Goal: Find specific page/section: Find specific page/section

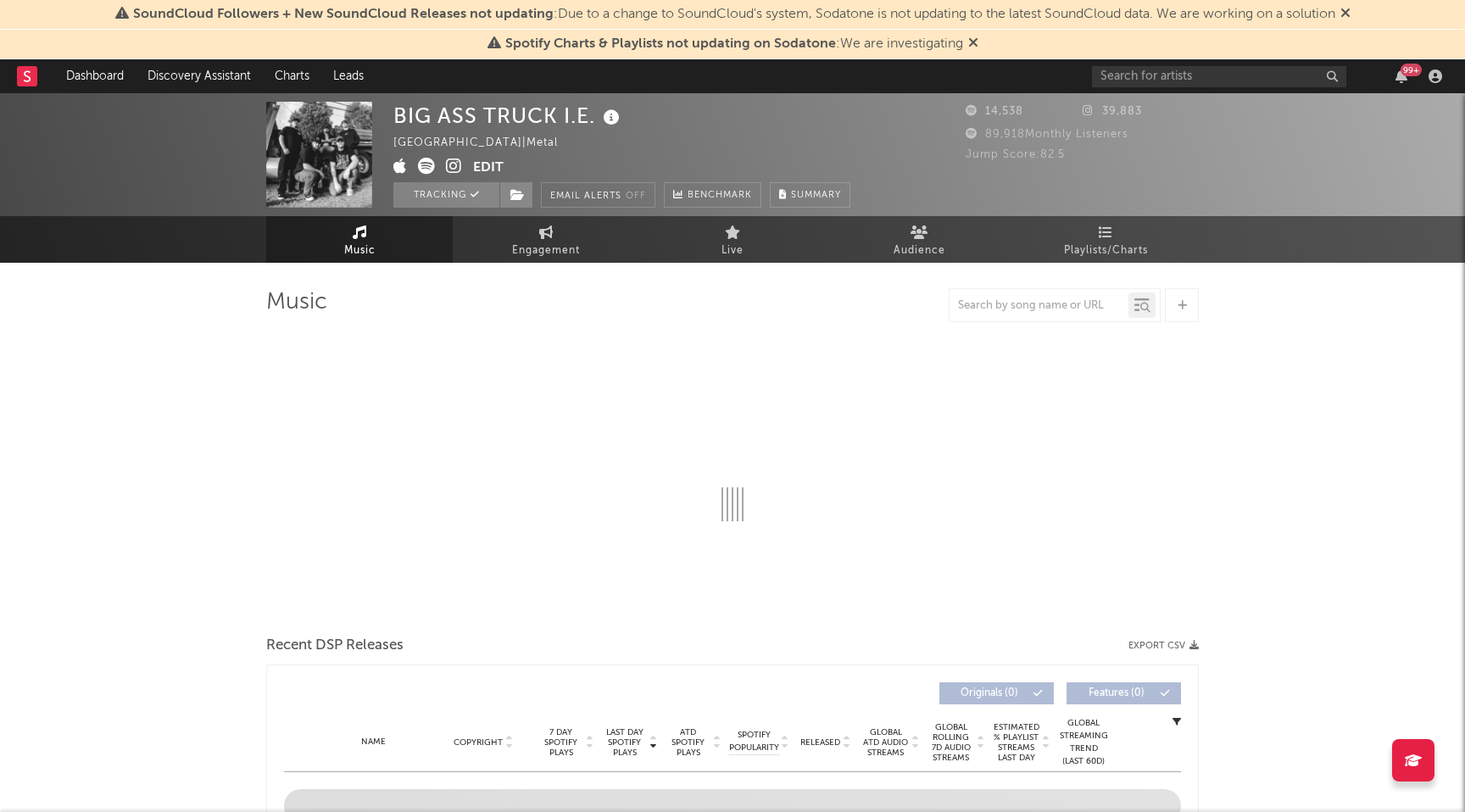
select select "6m"
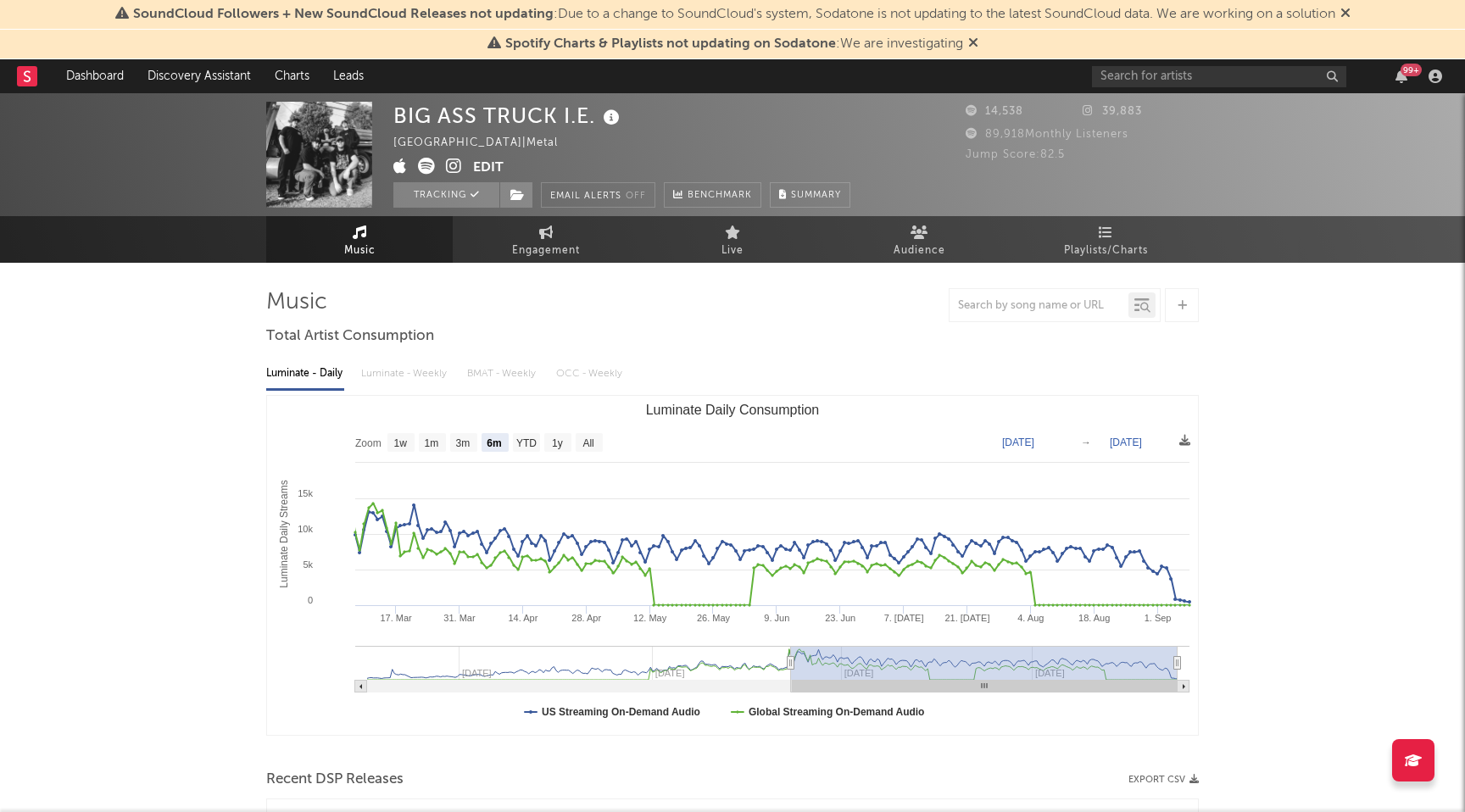
click at [974, 44] on icon at bounding box center [973, 42] width 10 height 14
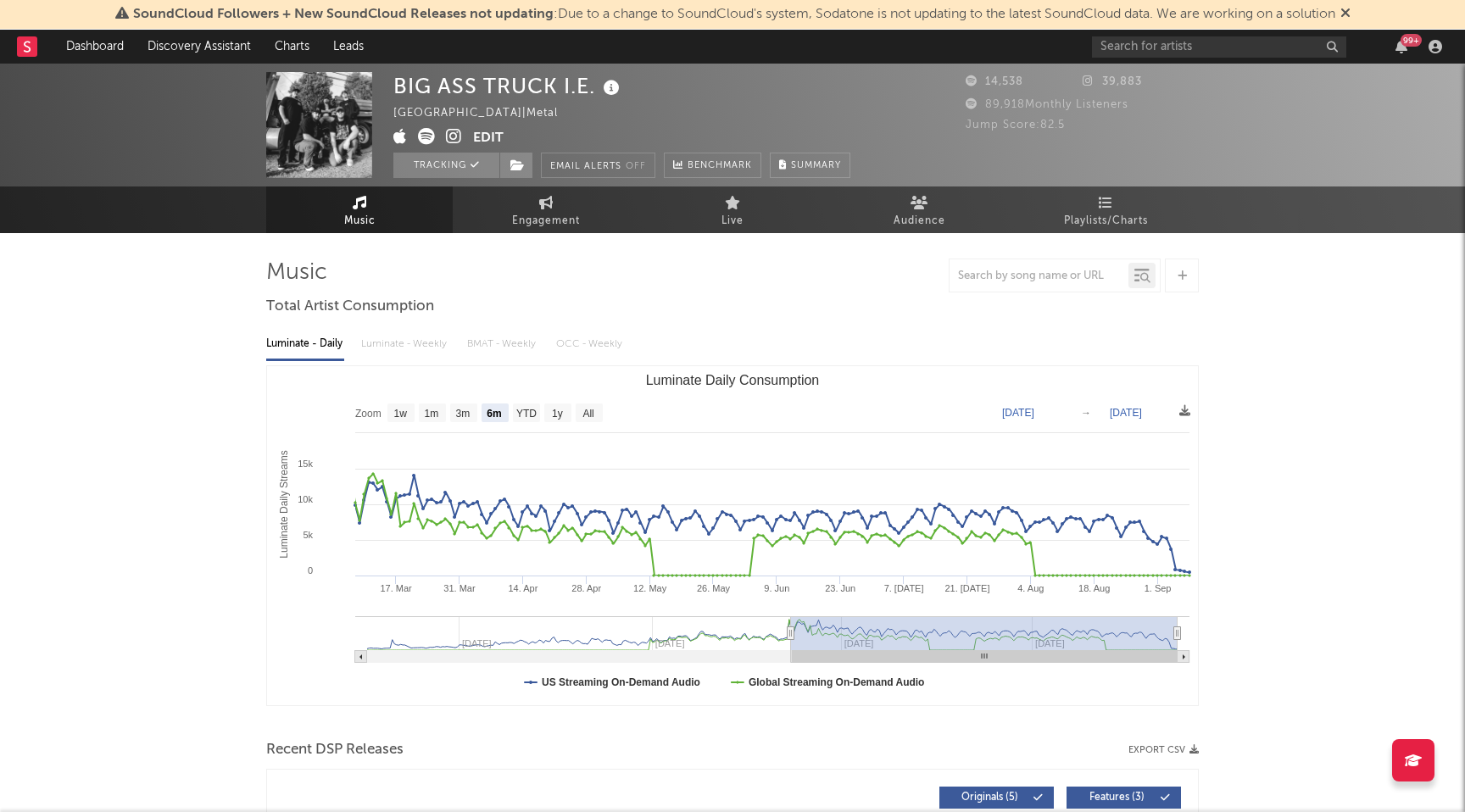
click at [1351, 15] on icon at bounding box center [1345, 13] width 10 height 14
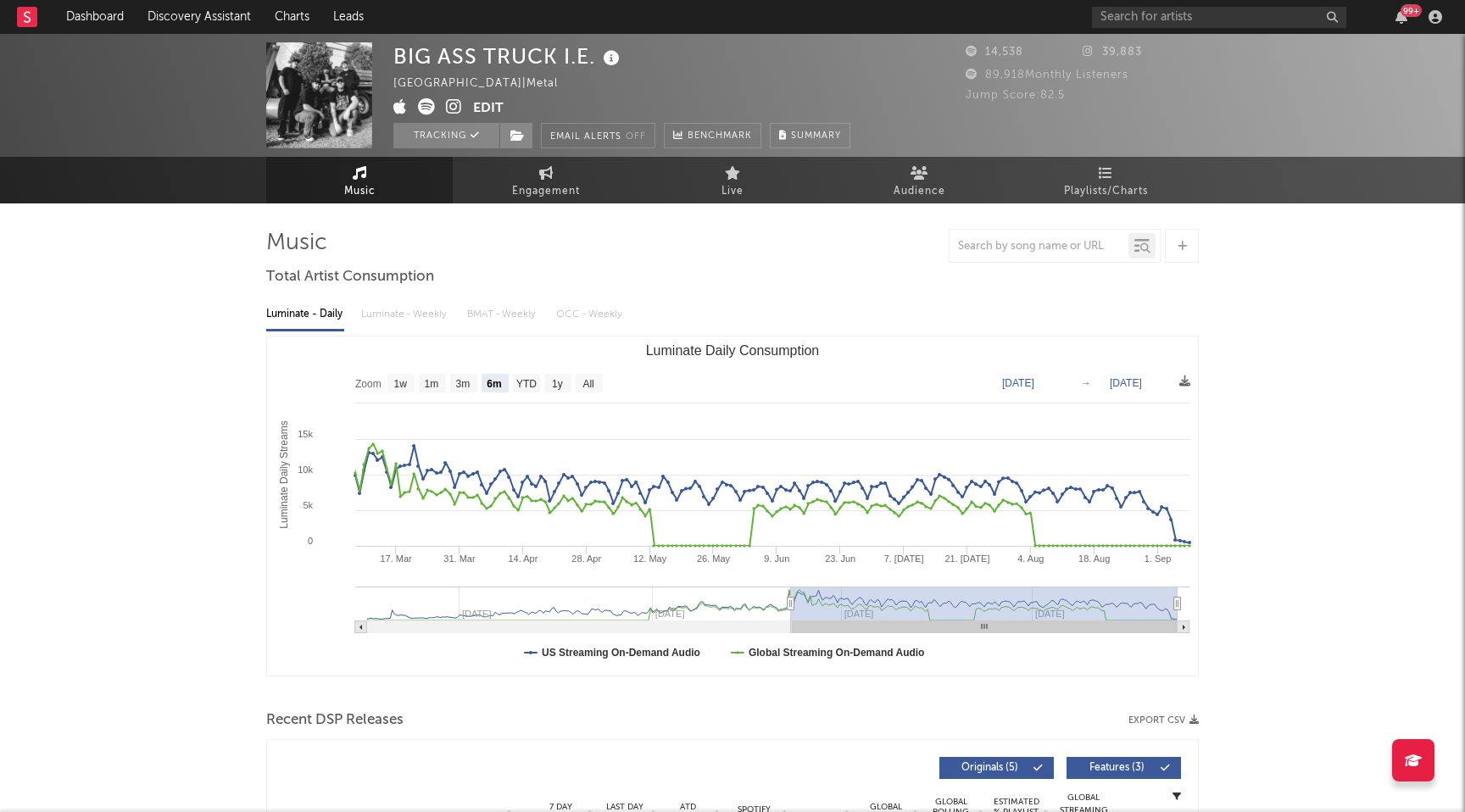
click at [32, 12] on rect at bounding box center [27, 16] width 20 height 20
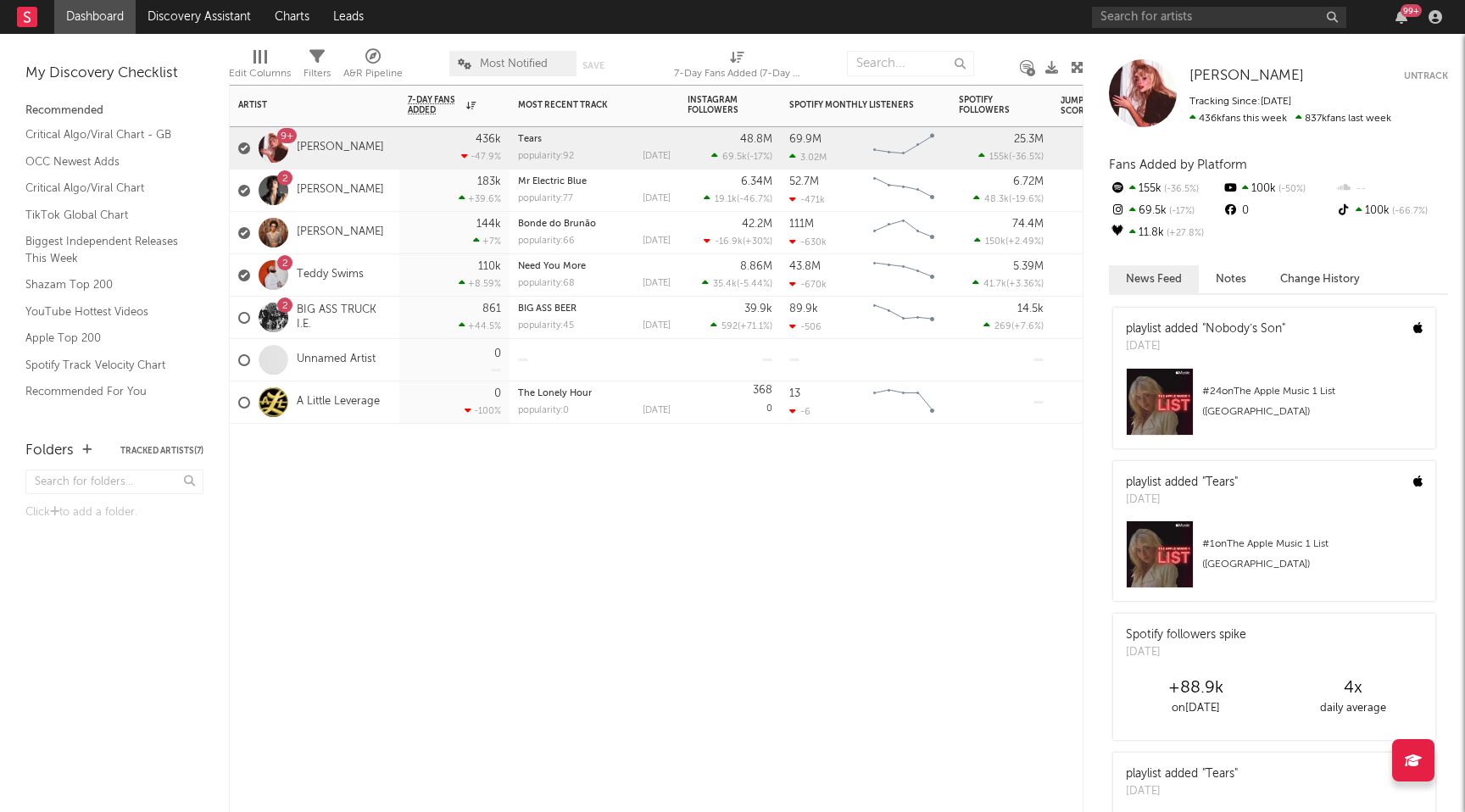
click at [629, 364] on div at bounding box center [594, 360] width 153 height 42
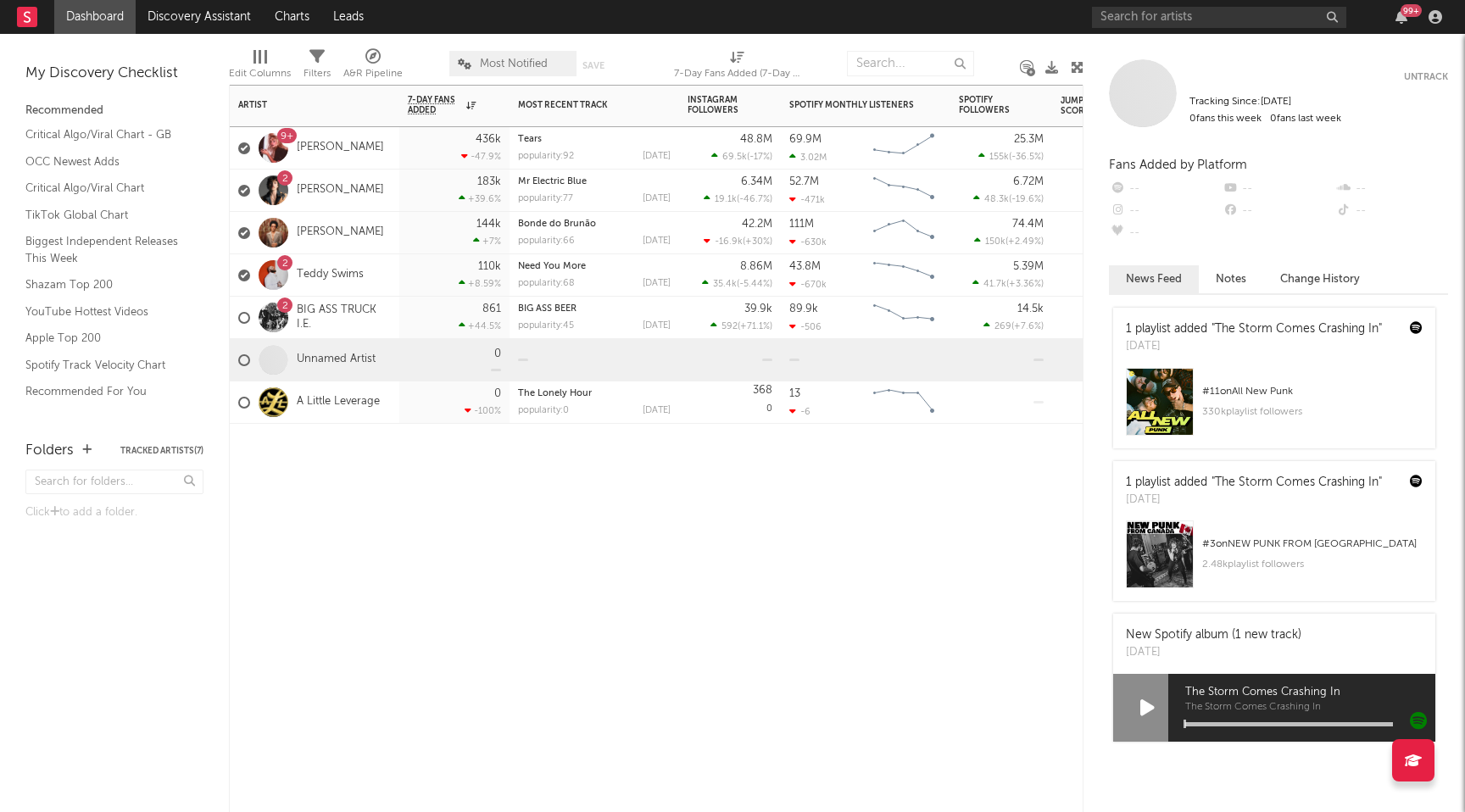
click at [683, 406] on div "368 0" at bounding box center [730, 402] width 102 height 43
